Goal: Find specific fact: Find specific fact

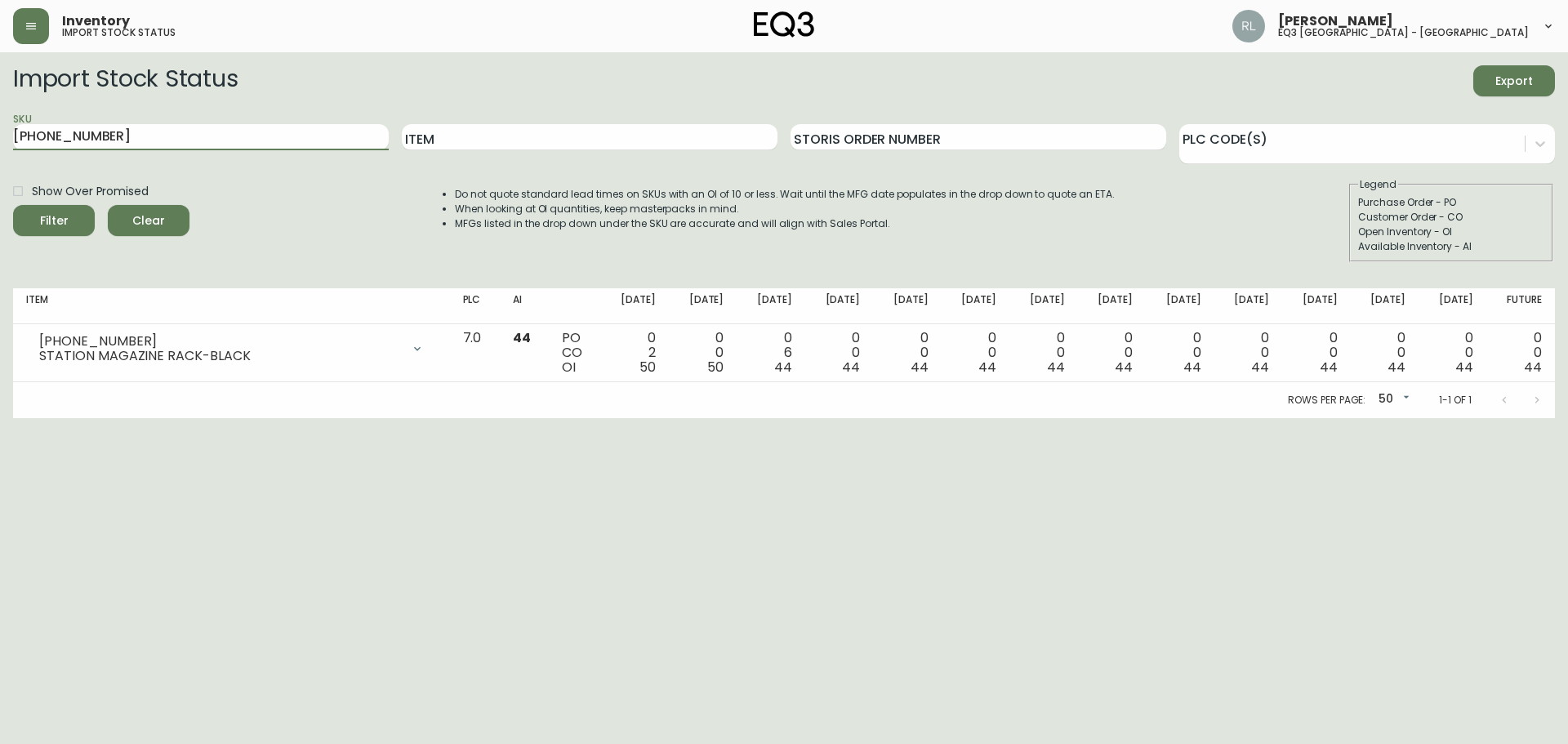
drag, startPoint x: 0, startPoint y: 0, endPoint x: 0, endPoint y: 124, distance: 124.0
click at [0, 124] on main "Import Stock Status Export SKU [PHONE_NUMBER] Item Storis Order Number PLC Code…" at bounding box center [784, 235] width 1568 height 366
type input "sienna"
click at [13, 205] on button "Filter" at bounding box center [54, 220] width 82 height 31
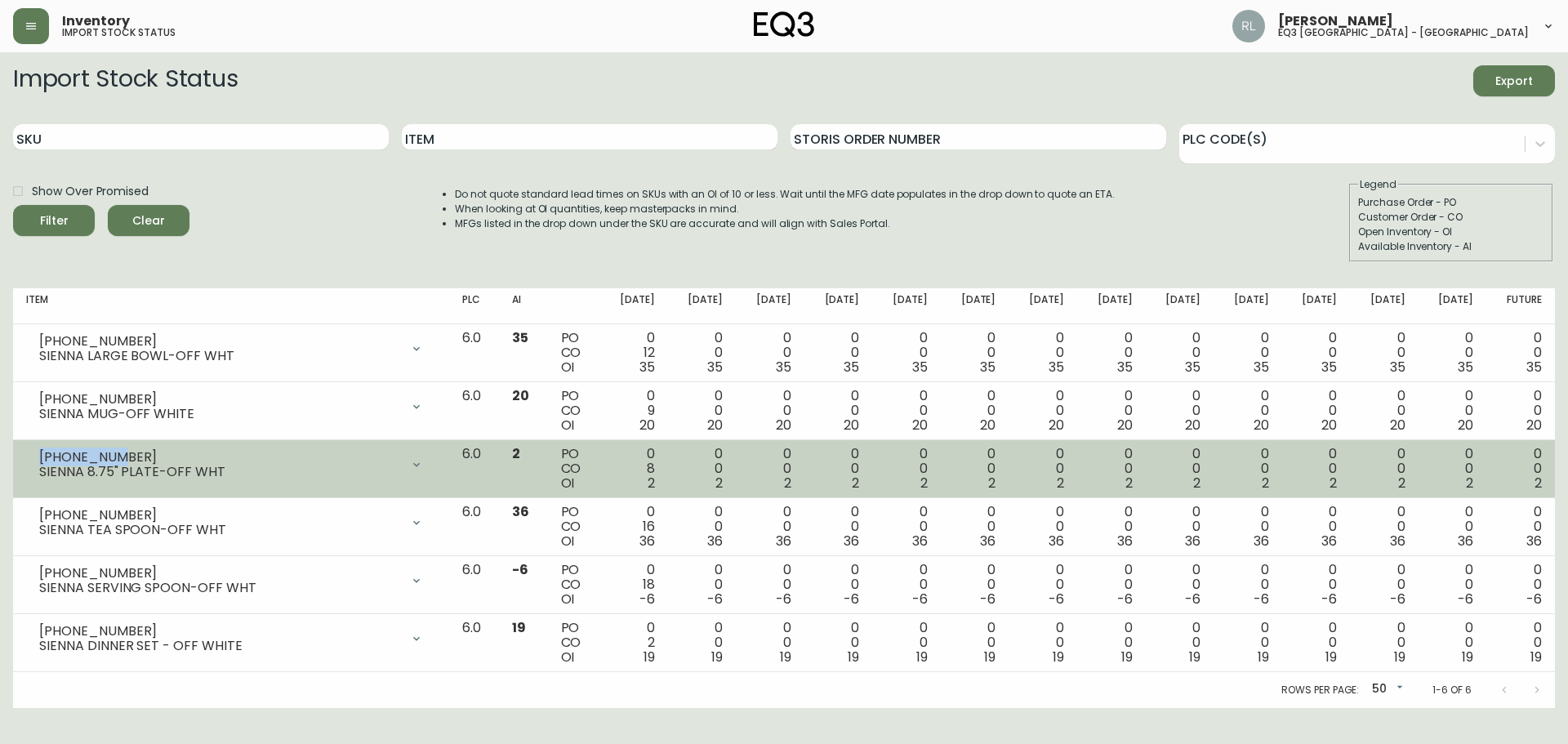
drag, startPoint x: 108, startPoint y: 455, endPoint x: 26, endPoint y: 453, distance: 82.0
click at [26, 453] on div "[PHONE_NUMBER] SIENNA 8.75" PLATE-OFF WHT" at bounding box center [231, 464] width 410 height 36
copy div "[PHONE_NUMBER]"
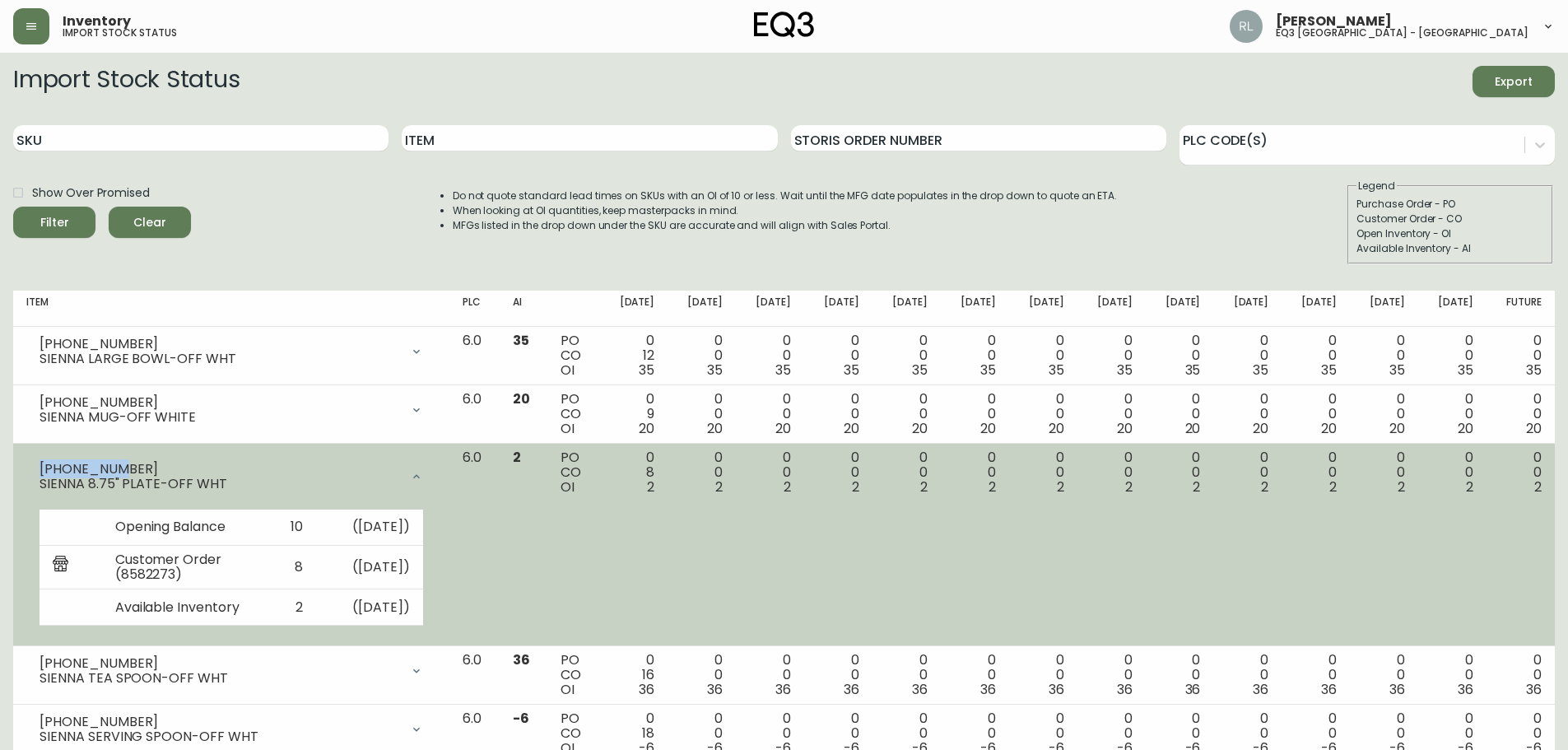
click at [423, 474] on icon at bounding box center [416, 476] width 13 height 13
